Goal: Understand process/instructions

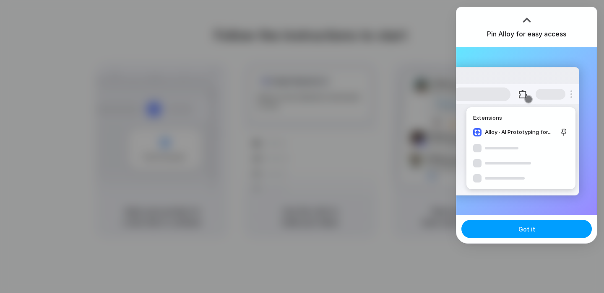
click at [551, 231] on button "Got it" at bounding box center [526, 229] width 130 height 18
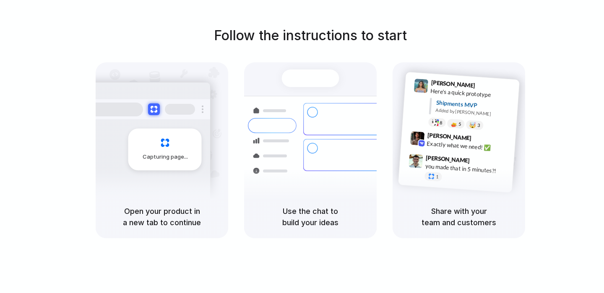
click at [313, 79] on div at bounding box center [310, 79] width 57 height 18
click at [304, 235] on div "Use the chat to build your ideas" at bounding box center [310, 217] width 132 height 43
click at [174, 201] on div "Open your product in a new tab to continue" at bounding box center [162, 217] width 132 height 43
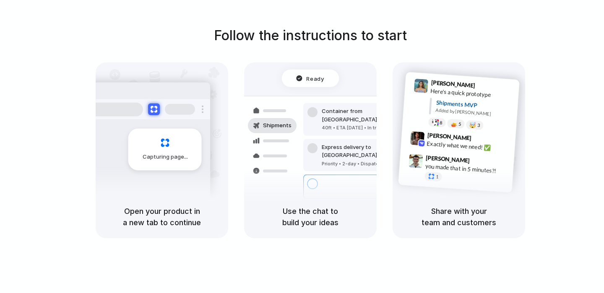
click at [153, 149] on div "Capturing page" at bounding box center [164, 150] width 73 height 42
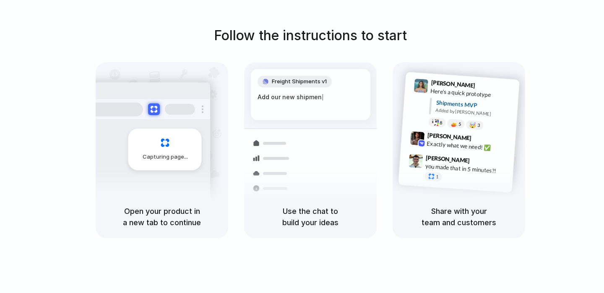
click at [180, 200] on div "Open your product in a new tab to continue" at bounding box center [162, 217] width 132 height 43
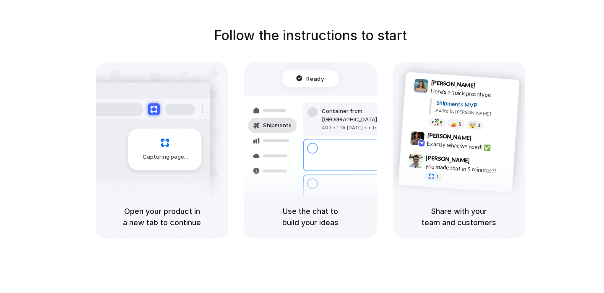
click at [164, 180] on div "Capturing page" at bounding box center [147, 146] width 127 height 129
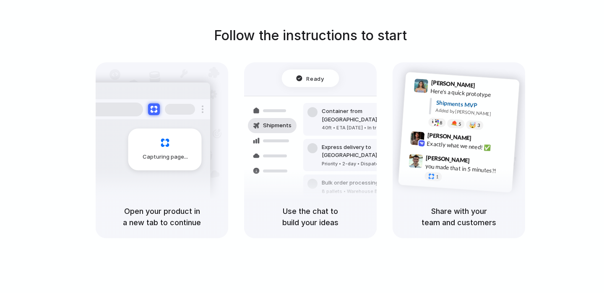
drag, startPoint x: 359, startPoint y: 145, endPoint x: 363, endPoint y: 144, distance: 4.3
click at [363, 161] on div "Priority • 2-day • Dispatched" at bounding box center [367, 164] width 91 height 7
